Goal: Task Accomplishment & Management: Manage account settings

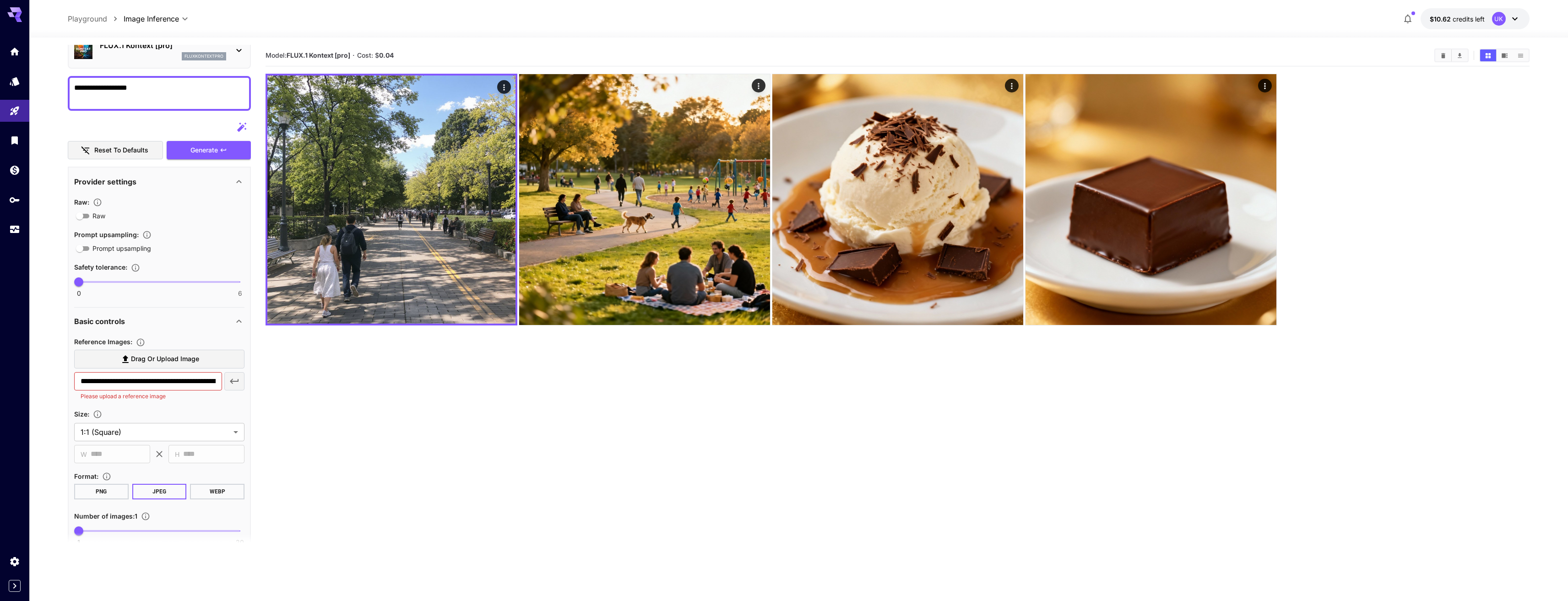
click at [1500, 23] on div "UK" at bounding box center [1498, 18] width 14 height 14
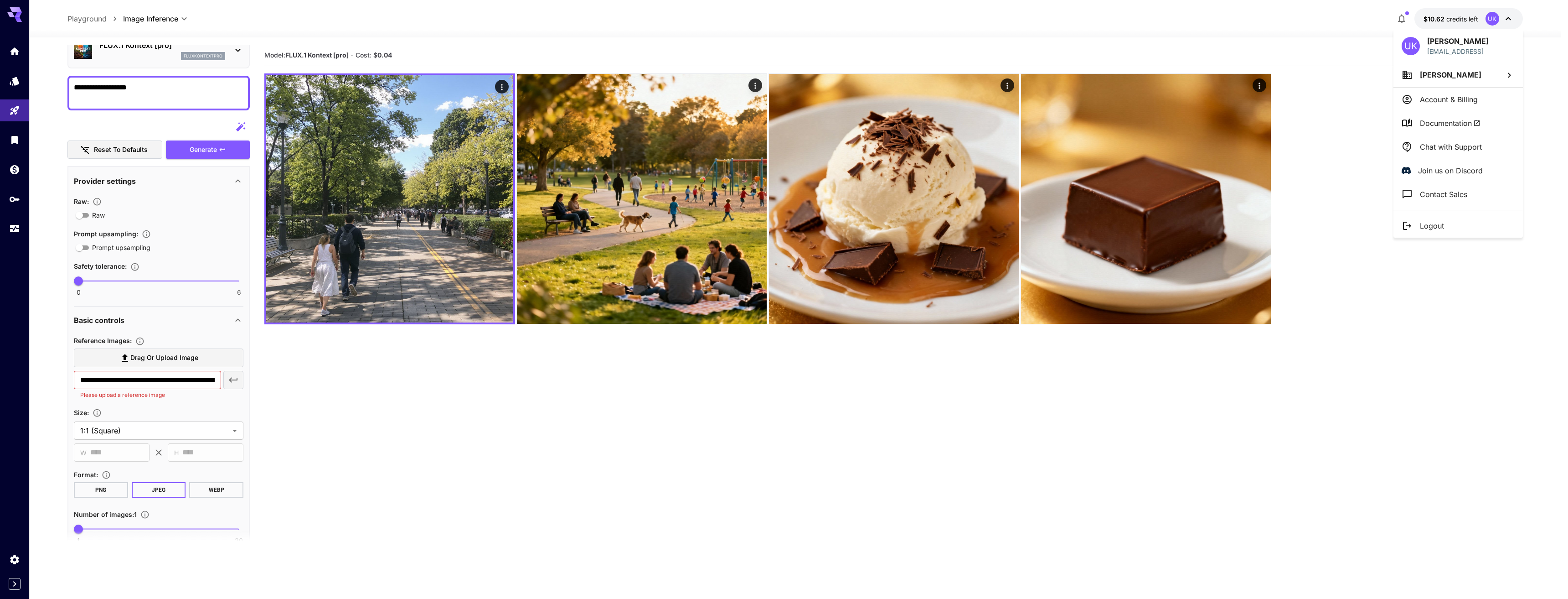
drag, startPoint x: 1433, startPoint y: 106, endPoint x: 1426, endPoint y: 94, distance: 13.9
click at [1426, 94] on p "Account & Billing" at bounding box center [1448, 100] width 58 height 11
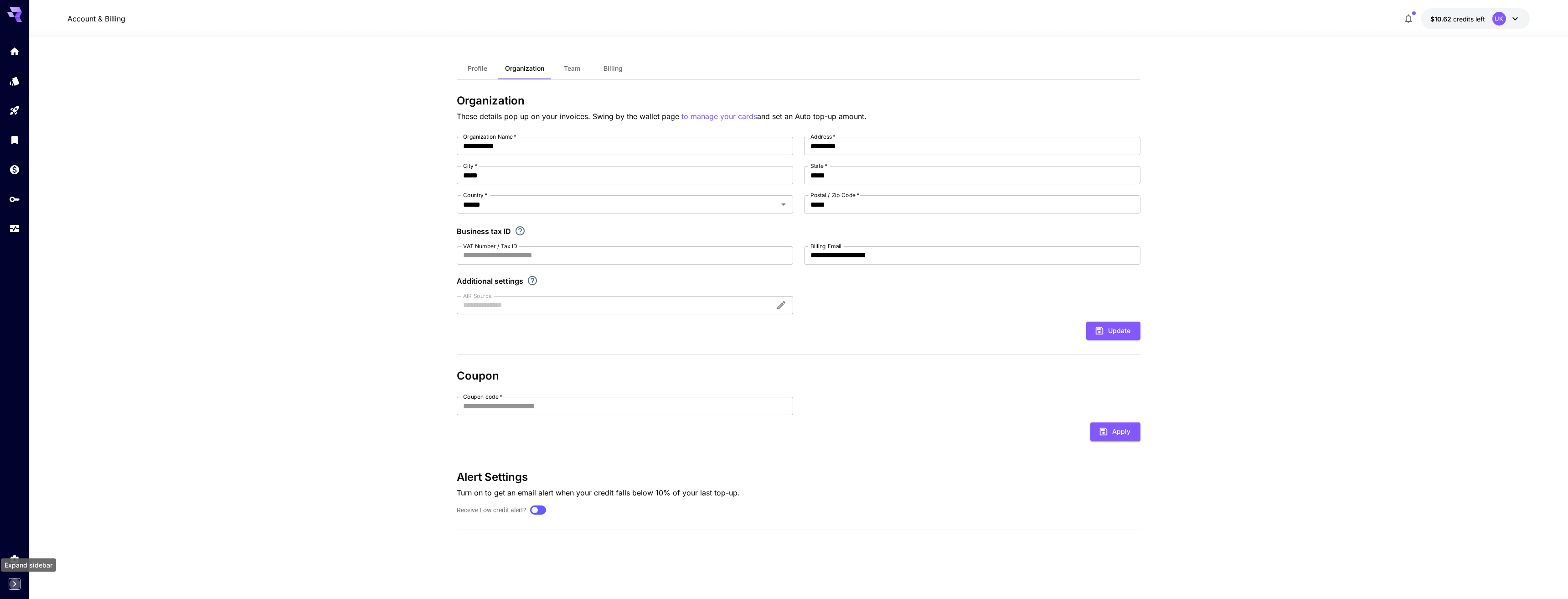
click at [11, 580] on icon "Expand sidebar" at bounding box center [15, 584] width 11 height 11
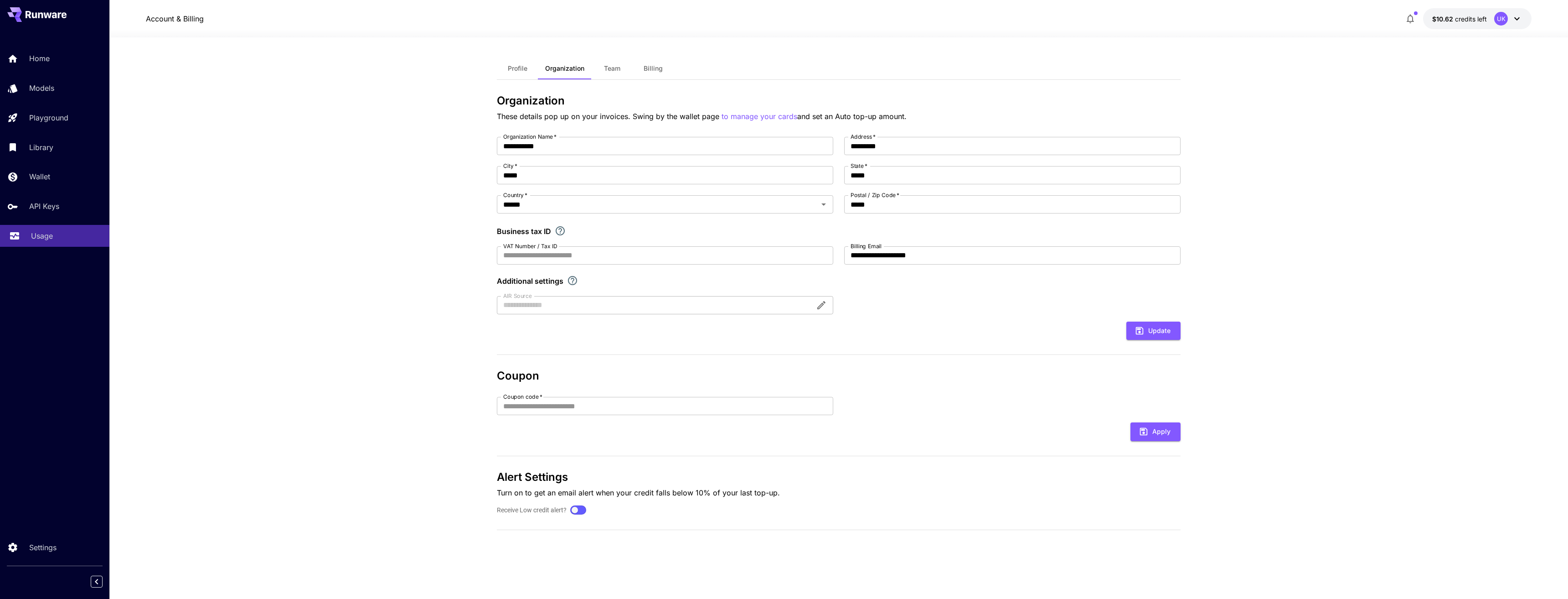
click at [61, 232] on div "Usage" at bounding box center [67, 236] width 71 height 11
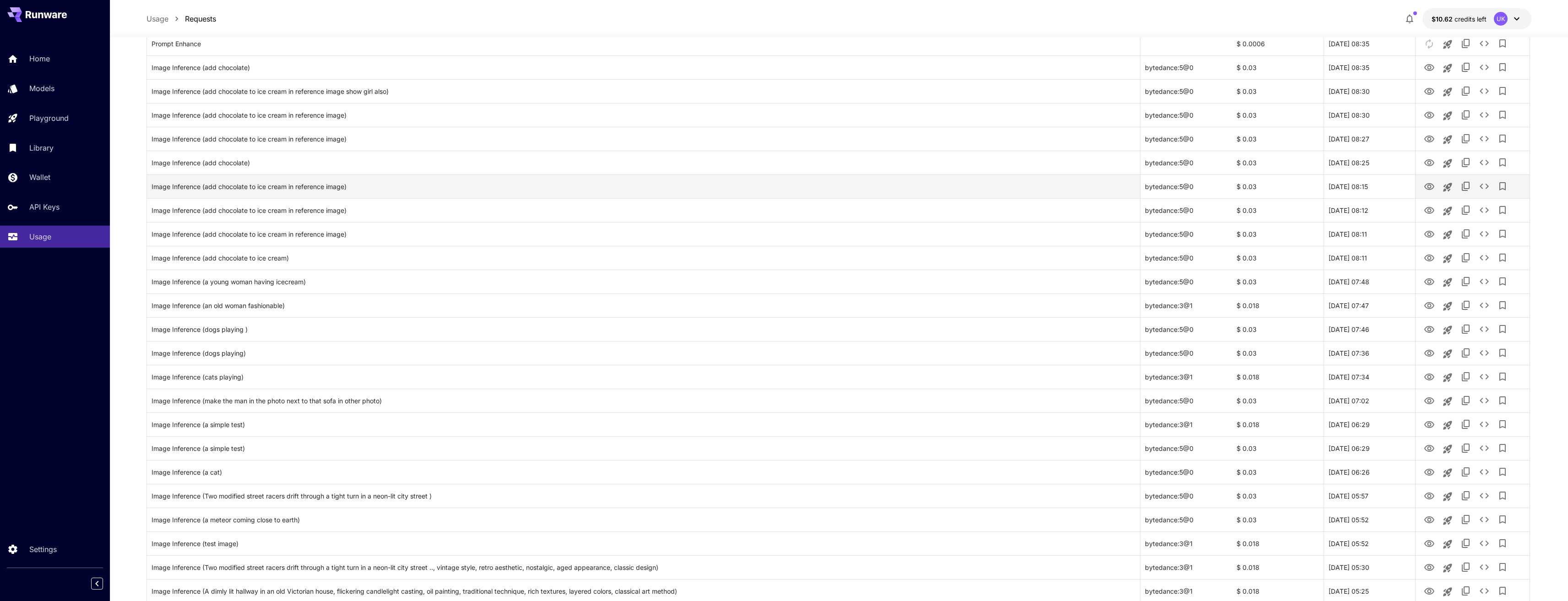
scroll to position [412, 0]
click at [1427, 161] on icon "View" at bounding box center [1430, 161] width 11 height 11
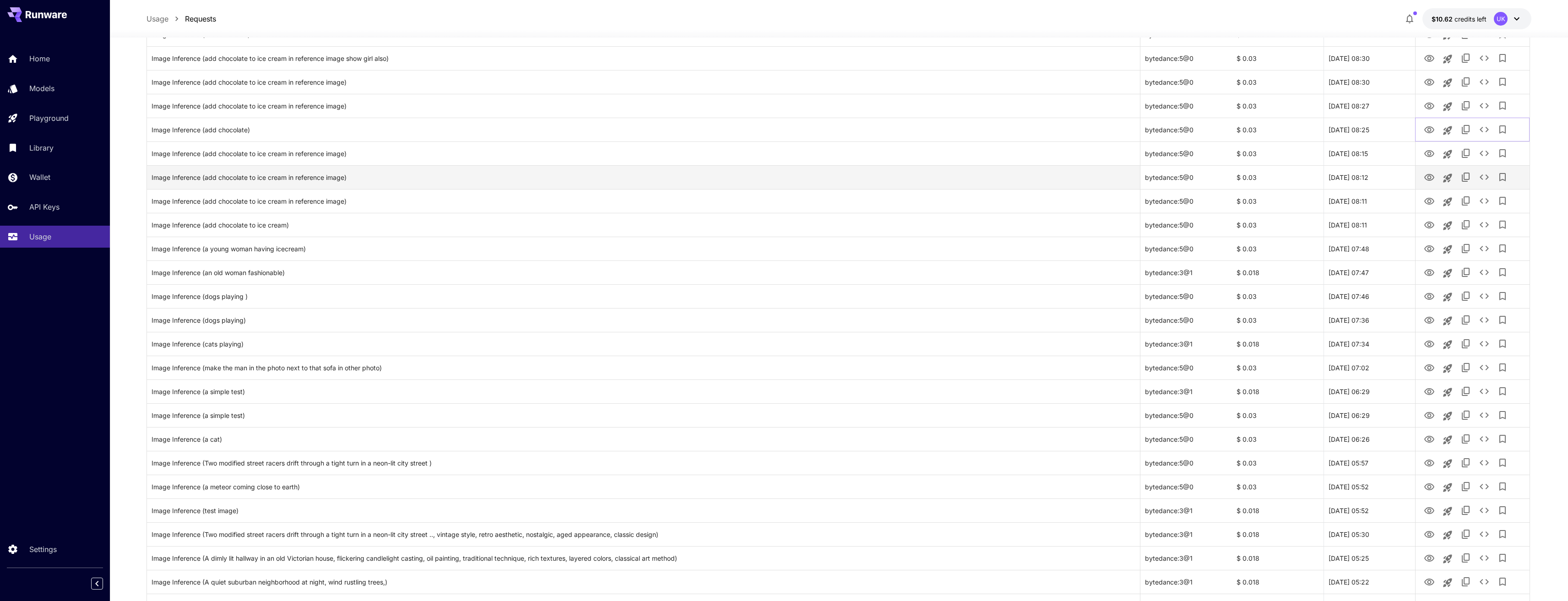
scroll to position [457, 0]
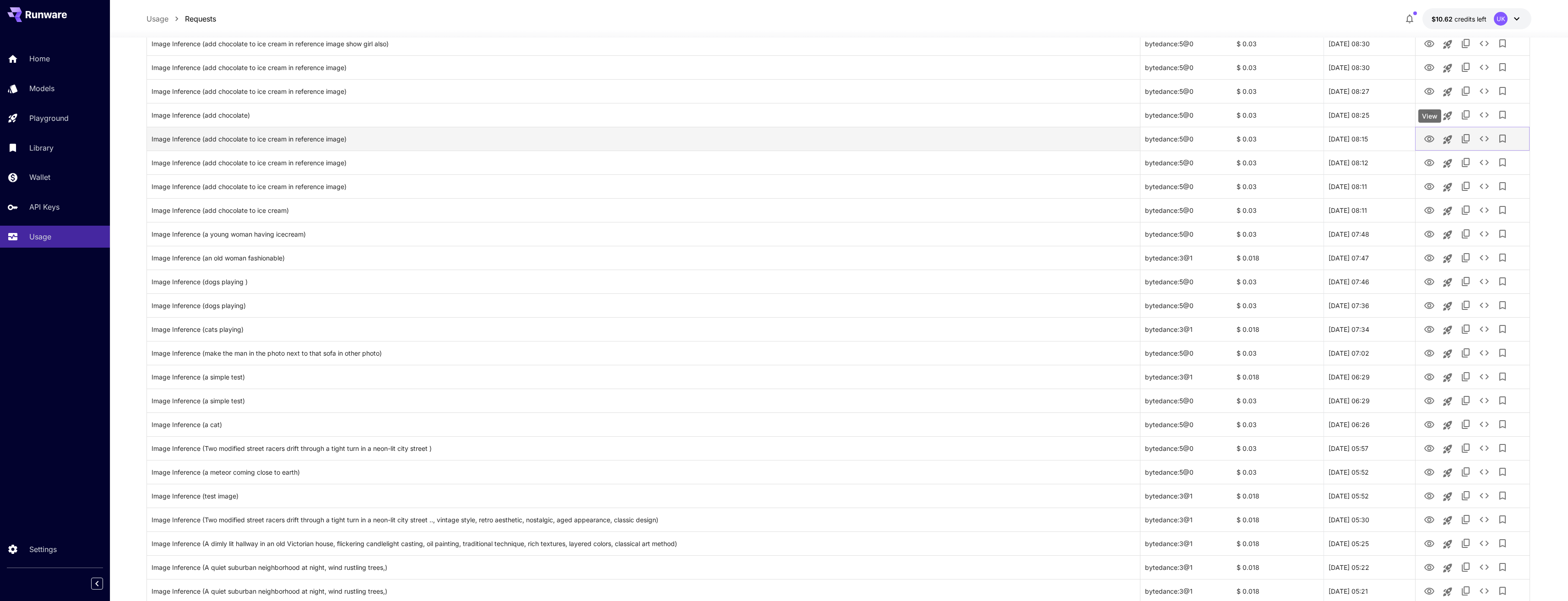
click at [1426, 138] on icon "View" at bounding box center [1429, 138] width 10 height 7
click at [1466, 161] on icon "Copy TaskUUID" at bounding box center [1466, 162] width 11 height 11
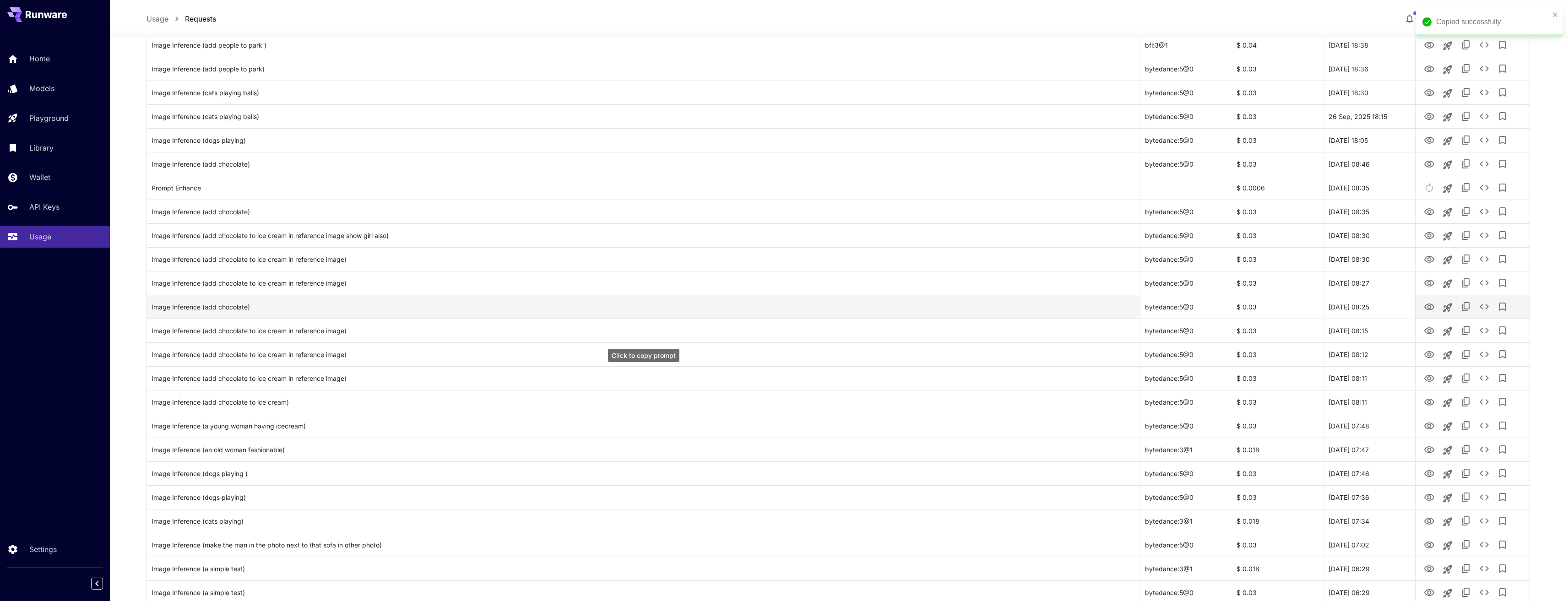
scroll to position [272, 0]
click at [1430, 202] on icon "View" at bounding box center [1430, 206] width 11 height 11
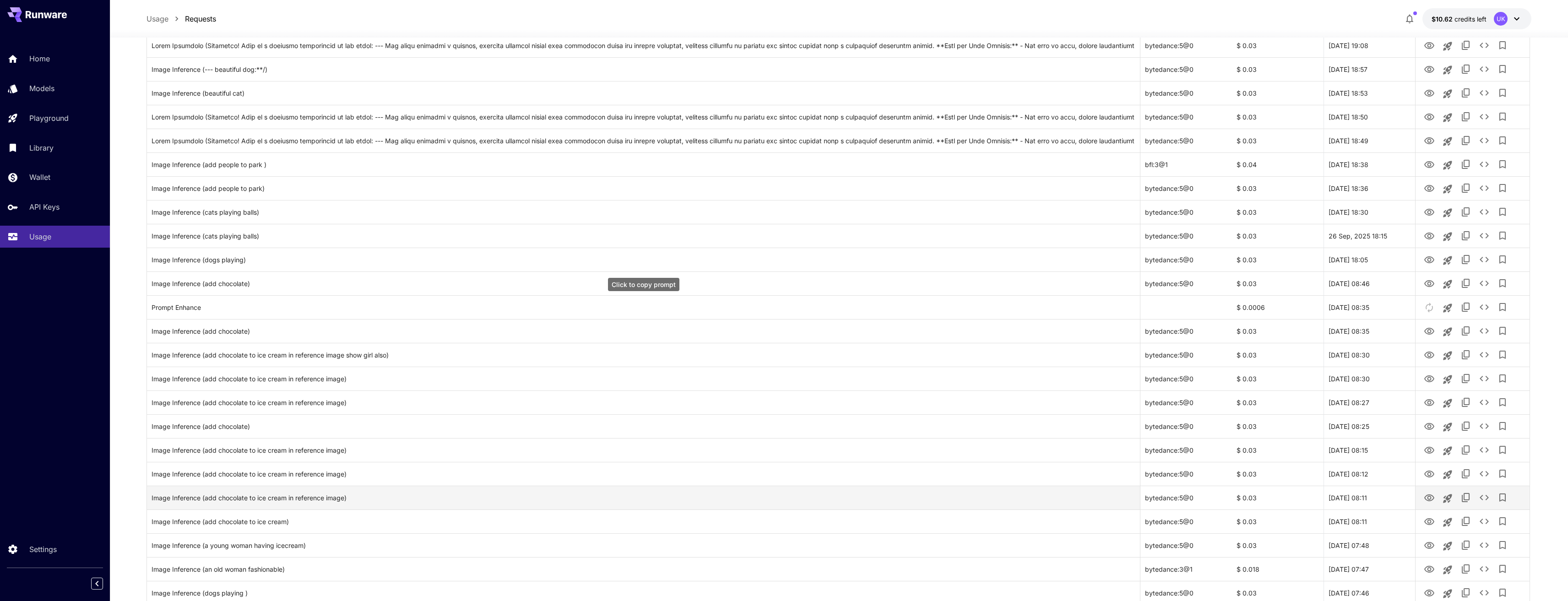
scroll to position [0, 0]
